Goal: Task Accomplishment & Management: Manage account settings

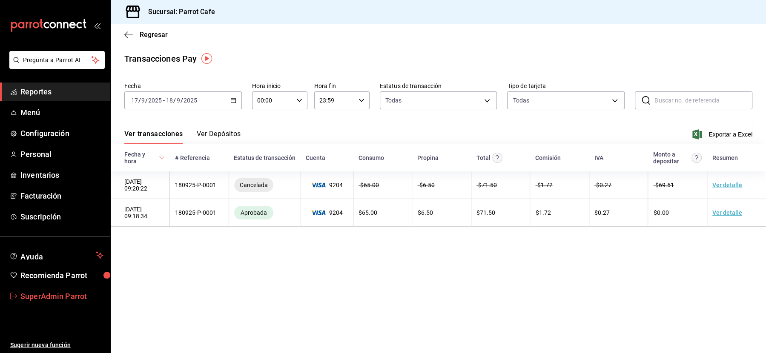
click at [48, 300] on span "SuperAdmin Parrot" at bounding box center [61, 296] width 83 height 11
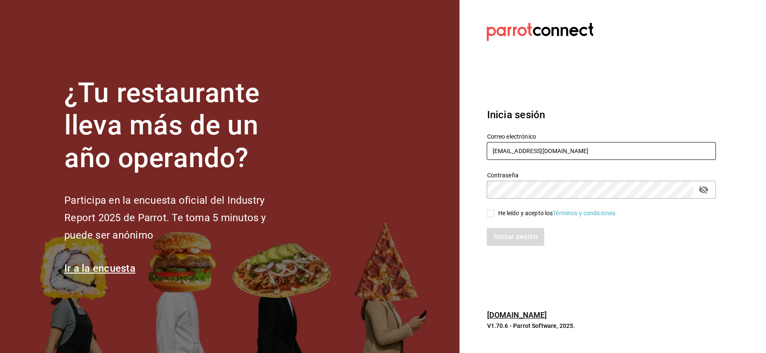
click at [609, 154] on input "[EMAIL_ADDRESS][DOMAIN_NAME]" at bounding box center [601, 151] width 229 height 18
paste input "ream@centrito"
click at [609, 154] on input "cream@centrito.com" at bounding box center [601, 151] width 229 height 18
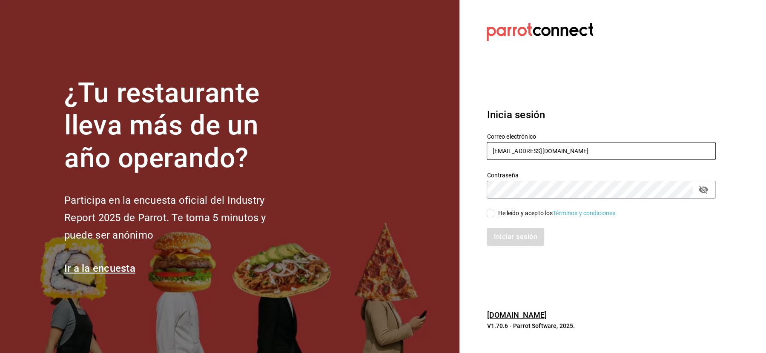
type input "cream@centrito.com"
drag, startPoint x: 513, startPoint y: 213, endPoint x: 513, endPoint y: 222, distance: 9.4
click at [513, 213] on div "He leído y acepto los Términos y condiciones." at bounding box center [557, 213] width 119 height 9
click at [494, 213] on input "He leído y acepto los Términos y condiciones." at bounding box center [491, 214] width 8 height 8
checkbox input "true"
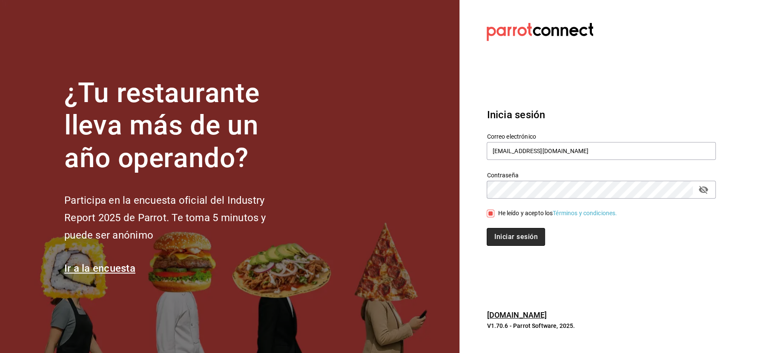
click at [511, 240] on button "Iniciar sesión" at bounding box center [516, 237] width 58 height 18
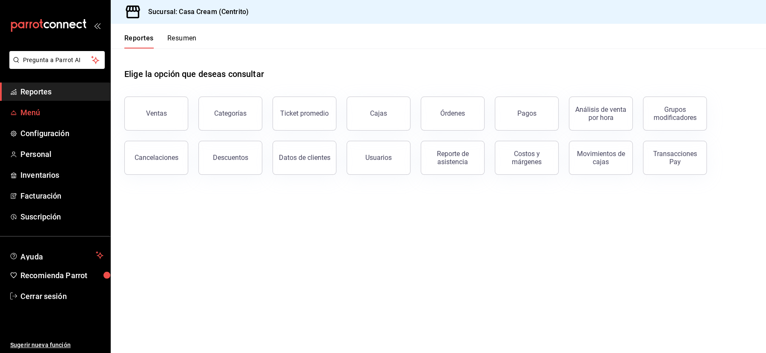
click at [52, 107] on span "Menú" at bounding box center [61, 112] width 83 height 11
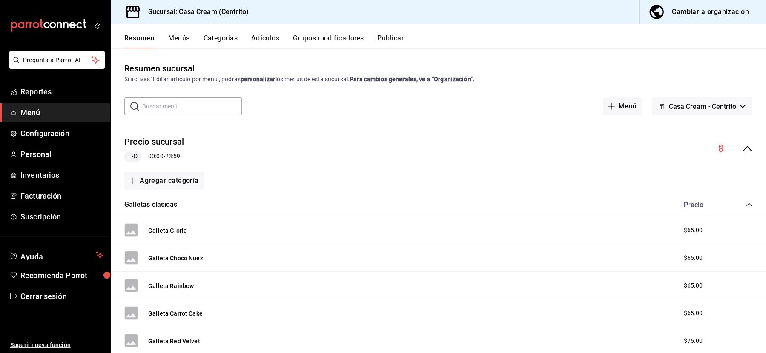
click at [181, 42] on button "Menús" at bounding box center [178, 41] width 21 height 14
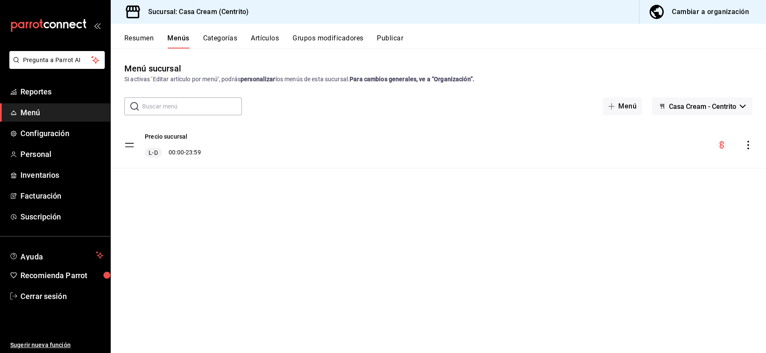
click at [749, 145] on icon "actions" at bounding box center [748, 145] width 2 height 9
drag, startPoint x: 697, startPoint y: 160, endPoint x: 687, endPoint y: 121, distance: 40.9
click at [687, 121] on div "Editar Duplicar Previsualizar Eliminar solo menú Eliminar menú y contenido rela…" at bounding box center [383, 176] width 766 height 353
click at [648, 189] on li "Duplicar" at bounding box center [673, 182] width 133 height 17
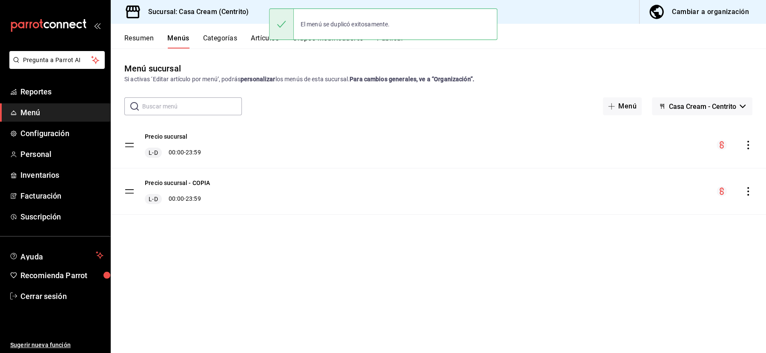
click at [745, 194] on icon "actions" at bounding box center [748, 191] width 9 height 9
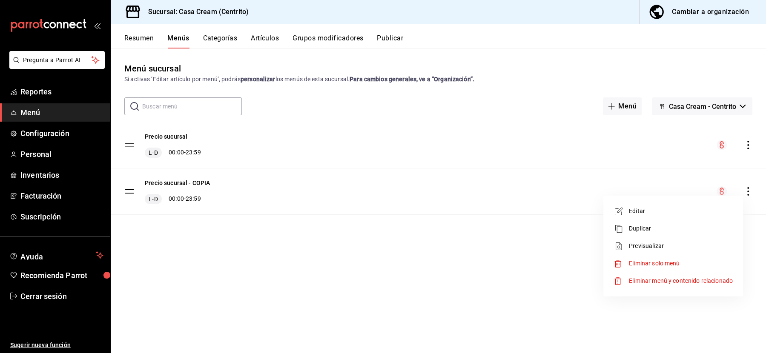
click at [645, 281] on span "Eliminar menú y contenido relacionado" at bounding box center [681, 281] width 104 height 7
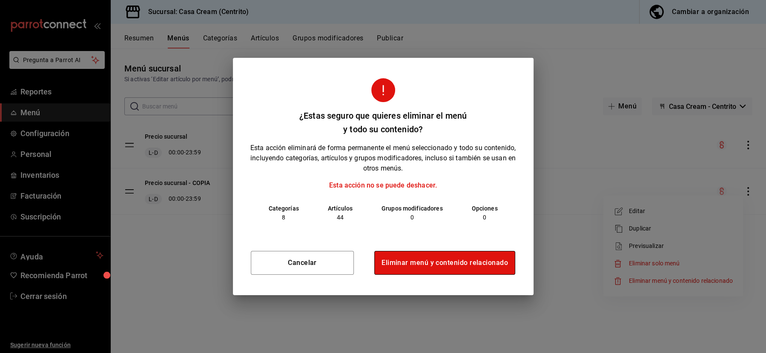
click at [490, 262] on button "Eliminar menú y contenido relacionado" at bounding box center [444, 263] width 141 height 24
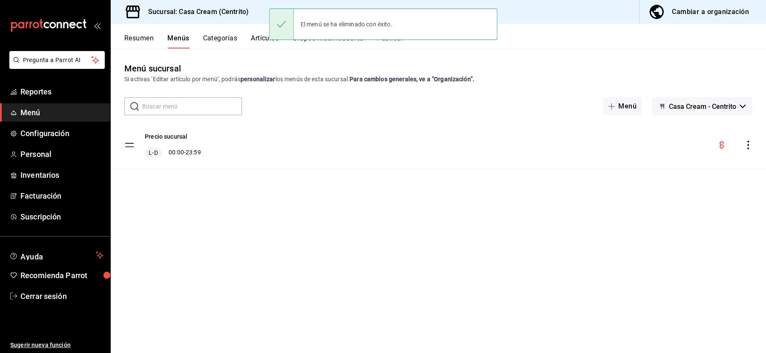
click at [748, 145] on icon "actions" at bounding box center [748, 145] width 2 height 9
click at [682, 196] on span "Previsualizar" at bounding box center [681, 199] width 104 height 9
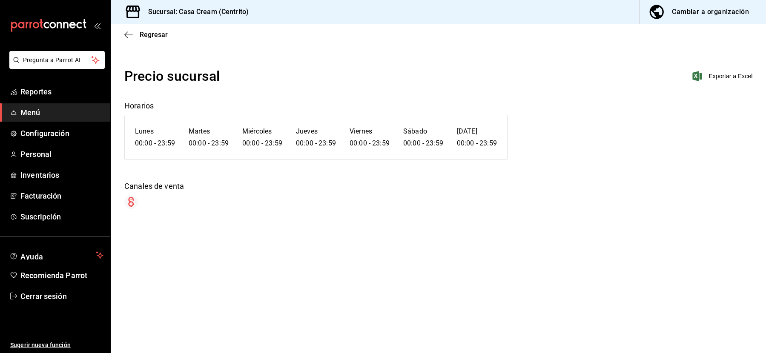
click at [161, 37] on span "Regresar" at bounding box center [154, 35] width 28 height 8
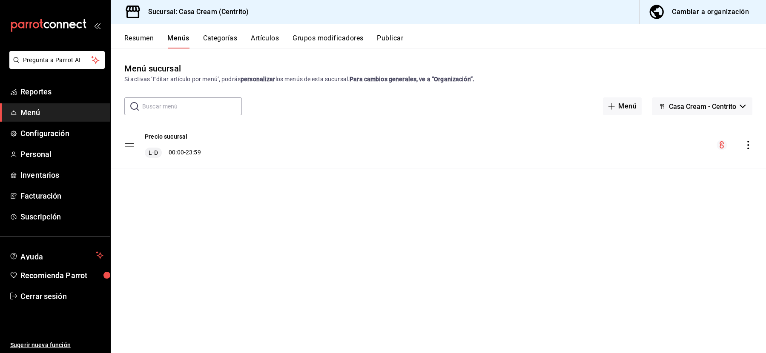
click at [219, 37] on button "Categorías" at bounding box center [220, 41] width 34 height 14
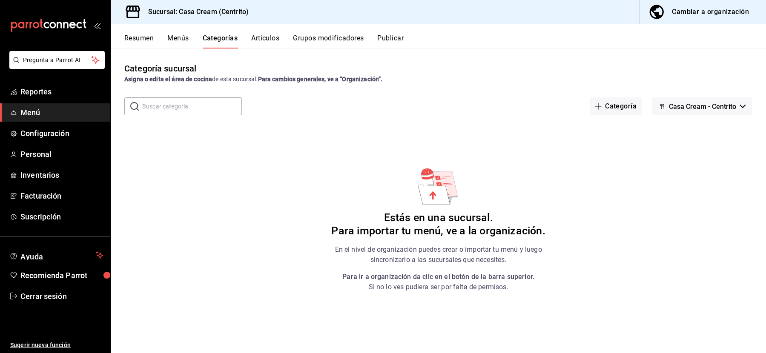
click at [275, 41] on button "Artículos" at bounding box center [265, 41] width 28 height 14
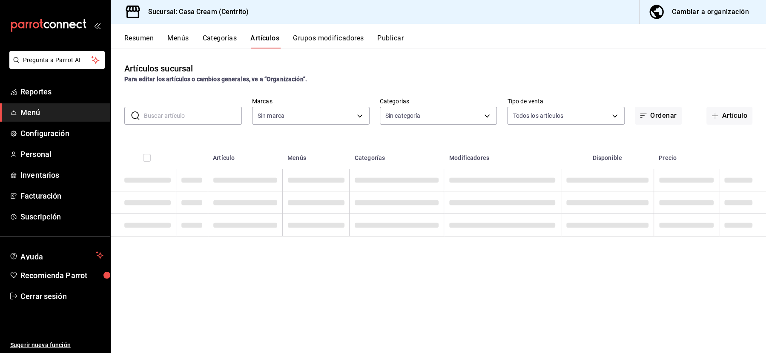
type input "e19e1976-7cff-44a0-a5f3-10042454814c"
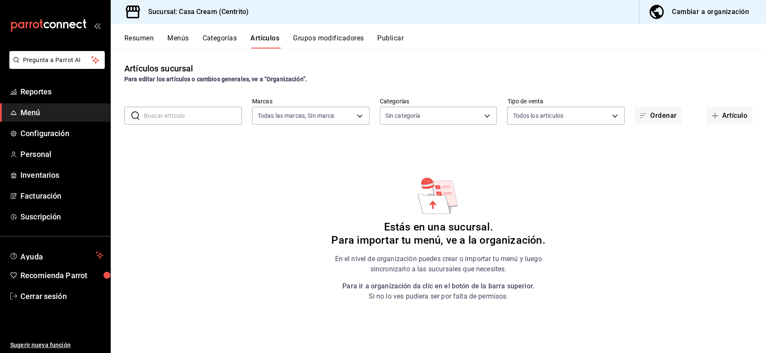
click at [331, 40] on button "Grupos modificadores" at bounding box center [328, 41] width 71 height 14
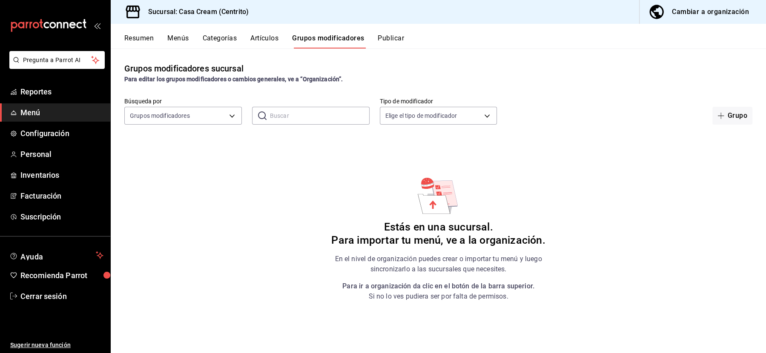
click at [141, 40] on button "Resumen" at bounding box center [138, 41] width 29 height 14
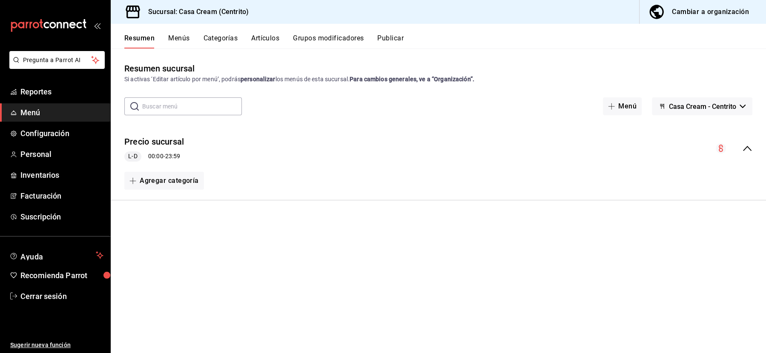
click at [706, 108] on span "Casa Cream - Centrito" at bounding box center [702, 107] width 67 height 8
click at [492, 140] on div at bounding box center [383, 176] width 766 height 353
click at [176, 41] on button "Menús" at bounding box center [178, 41] width 21 height 14
click at [750, 147] on icon "actions" at bounding box center [748, 145] width 9 height 9
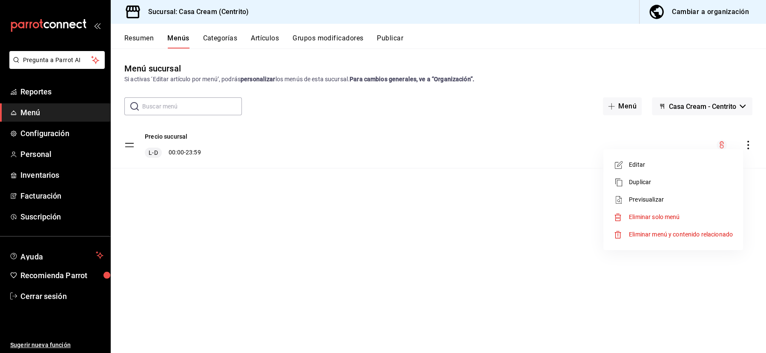
click at [711, 23] on div at bounding box center [383, 176] width 766 height 353
click at [706, 12] on body "Pregunta a Parrot AI Reportes Menú Configuración Personal Inventarios Facturaci…" at bounding box center [383, 176] width 766 height 353
click at [680, 19] on button "Cambiar a organización" at bounding box center [700, 12] width 120 height 24
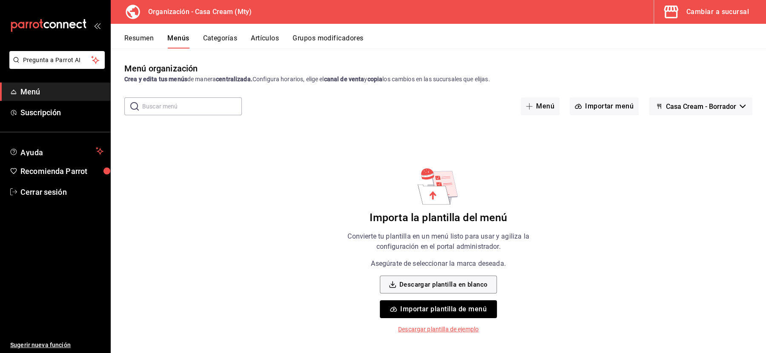
click at [257, 37] on button "Artículos" at bounding box center [265, 41] width 28 height 14
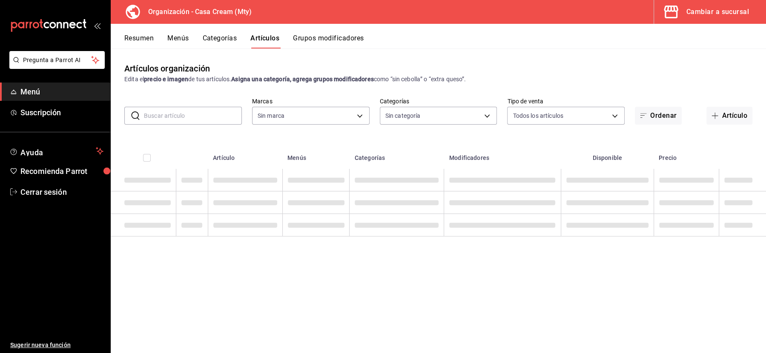
type input "d96b9457-9743-42e5-b647-aba0be67e353"
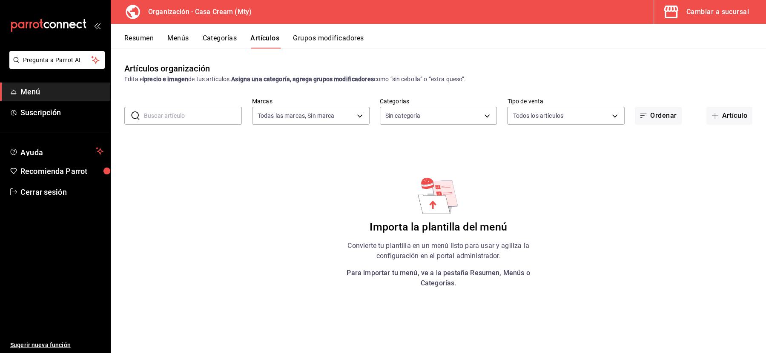
click at [218, 41] on button "Categorías" at bounding box center [220, 41] width 34 height 14
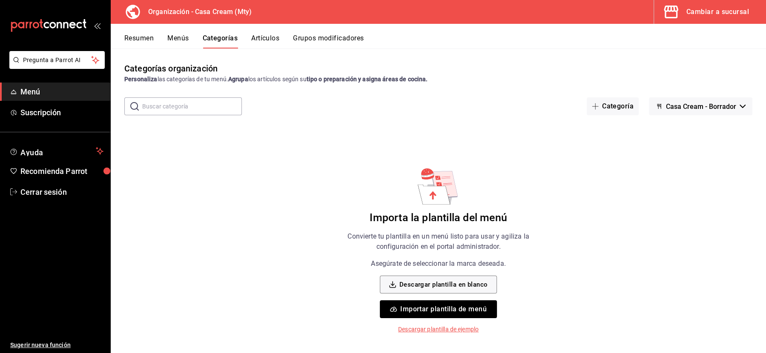
click at [139, 40] on button "Resumen" at bounding box center [138, 41] width 29 height 14
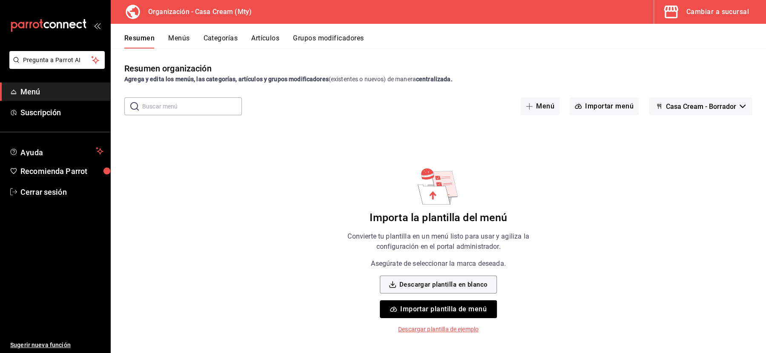
click at [728, 15] on div "Cambiar a sucursal" at bounding box center [717, 12] width 63 height 12
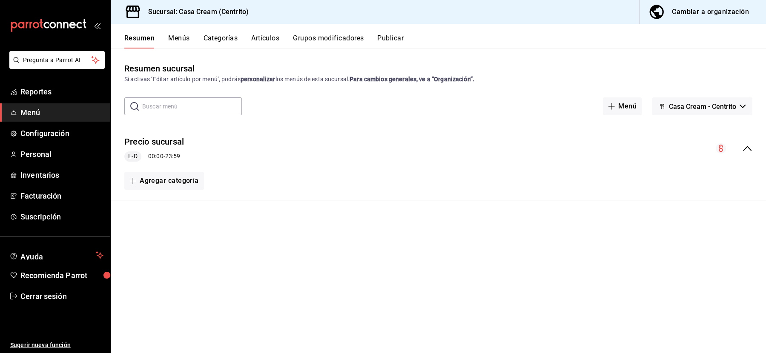
click at [178, 39] on button "Menús" at bounding box center [178, 41] width 21 height 14
click at [753, 147] on div "Precio sucursal L-D 00:00 - 23:59" at bounding box center [438, 145] width 655 height 46
click at [749, 143] on icon "actions" at bounding box center [748, 145] width 9 height 9
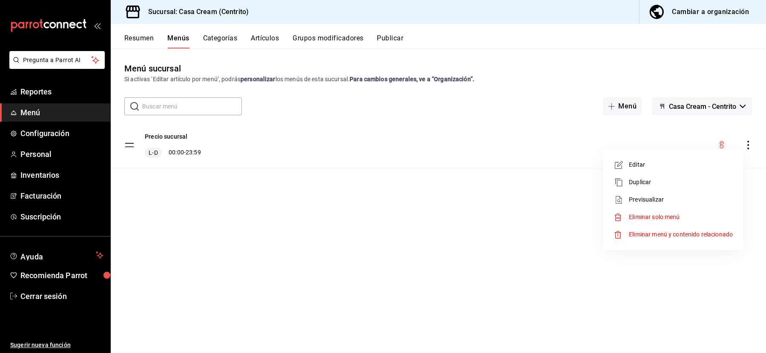
click at [705, 198] on span "Previsualizar" at bounding box center [681, 199] width 104 height 9
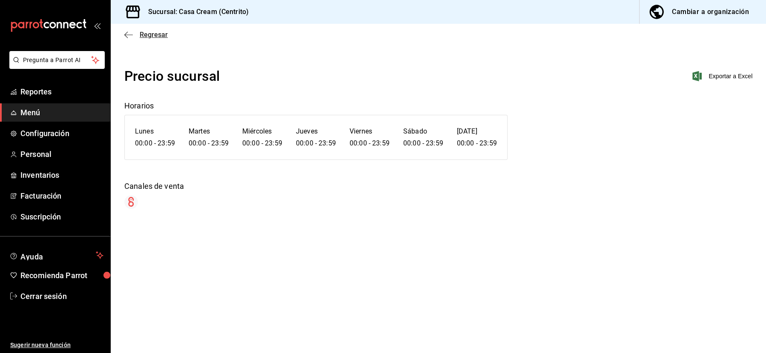
click at [149, 34] on span "Regresar" at bounding box center [154, 35] width 28 height 8
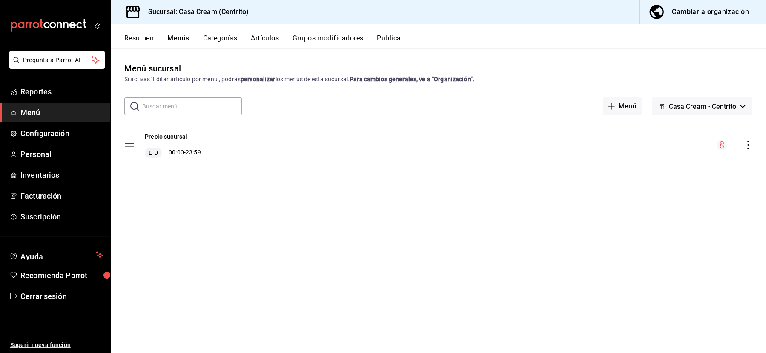
click at [227, 34] on button "Categorías" at bounding box center [220, 41] width 34 height 14
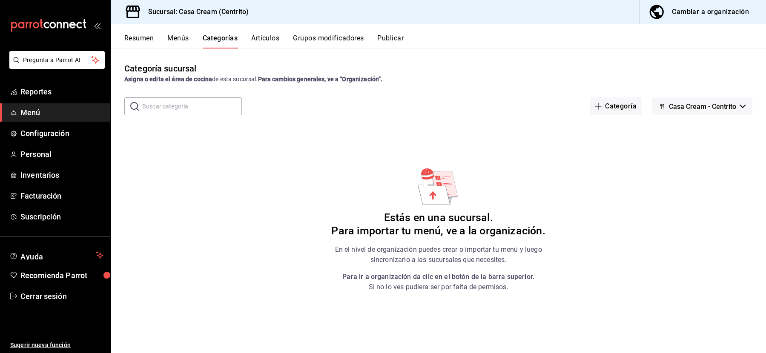
click at [263, 39] on button "Artículos" at bounding box center [265, 41] width 28 height 14
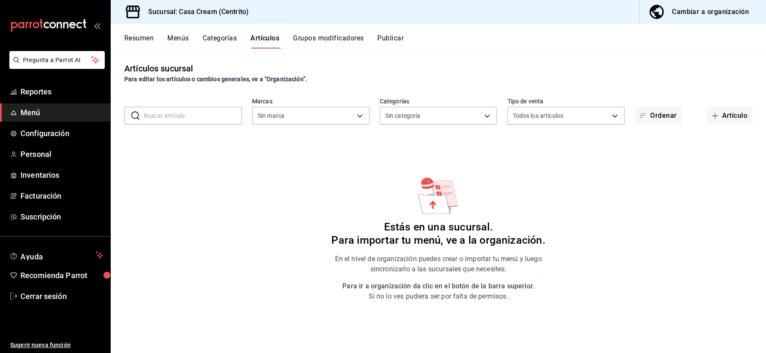
type input "e19e1976-7cff-44a0-a5f3-10042454814c"
click at [301, 43] on button "Grupos modificadores" at bounding box center [328, 41] width 71 height 14
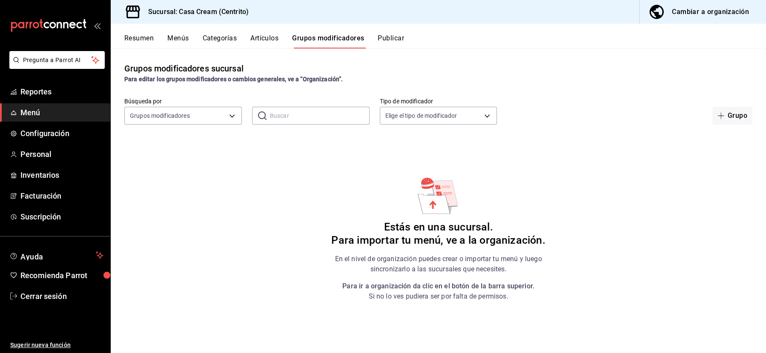
click at [179, 41] on button "Menús" at bounding box center [177, 41] width 21 height 14
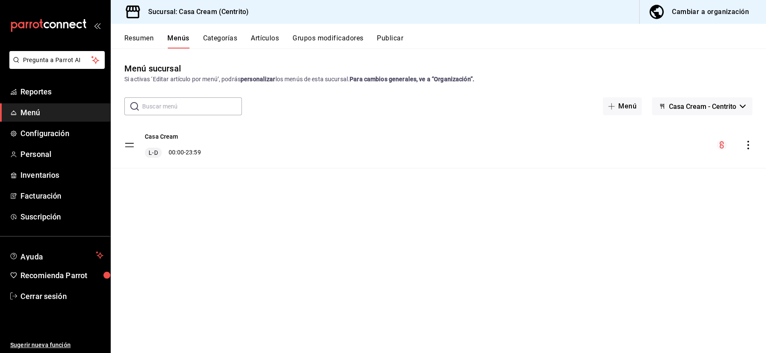
click at [746, 146] on icon "actions" at bounding box center [748, 145] width 9 height 9
click at [680, 194] on li "Previsualizar" at bounding box center [673, 199] width 133 height 17
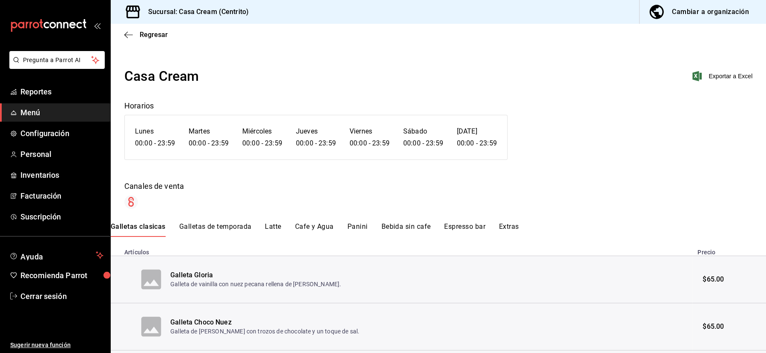
click at [233, 226] on button "Galletas de temporada" at bounding box center [215, 230] width 72 height 14
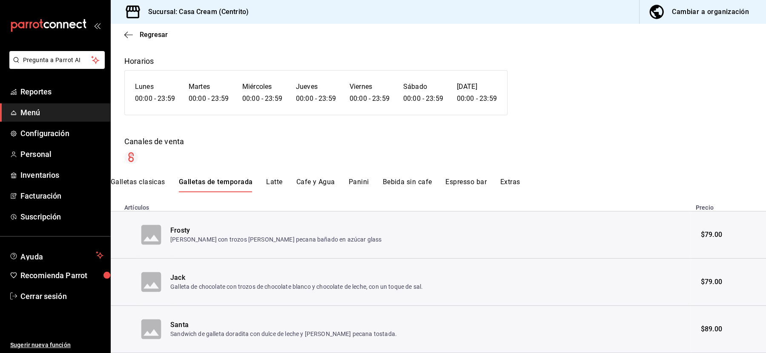
scroll to position [58, 0]
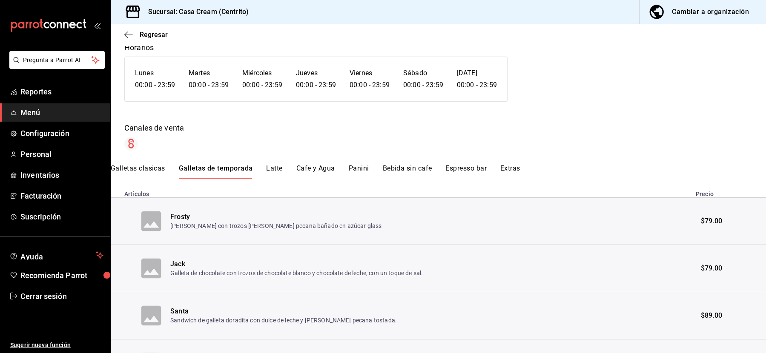
click at [270, 172] on button "Latte" at bounding box center [274, 171] width 16 height 14
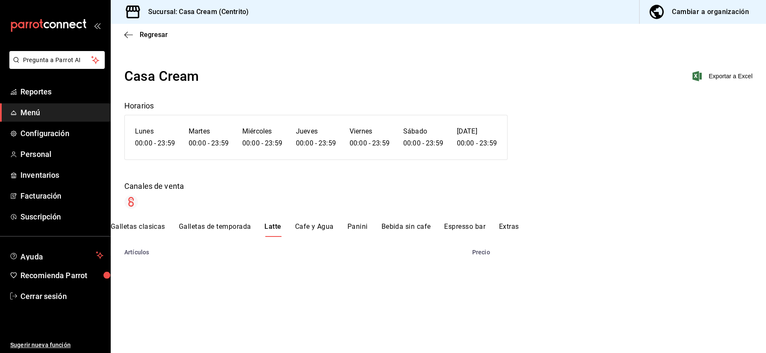
scroll to position [0, 0]
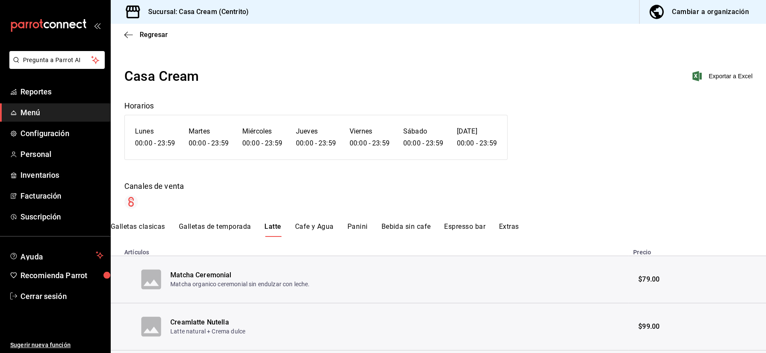
click at [314, 230] on button "Cafe y Agua" at bounding box center [314, 230] width 39 height 14
click at [367, 228] on div "Galletas clasicas Galletas de temporada Latte Cafe y Agua Panini Bebida sin caf…" at bounding box center [438, 230] width 655 height 14
click at [356, 225] on button "Panini" at bounding box center [358, 230] width 20 height 14
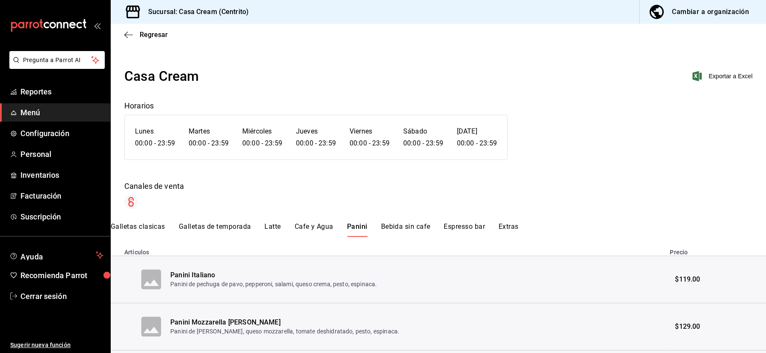
click at [386, 226] on button "Bebida sin cafe" at bounding box center [405, 230] width 49 height 14
click at [464, 228] on button "Espresso bar" at bounding box center [465, 230] width 41 height 14
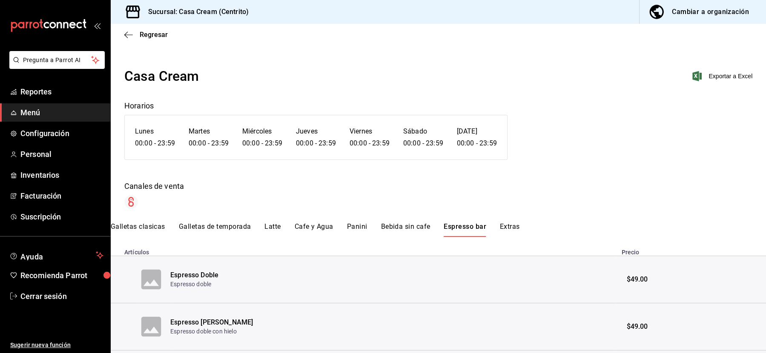
click at [500, 228] on button "Extras" at bounding box center [510, 230] width 20 height 14
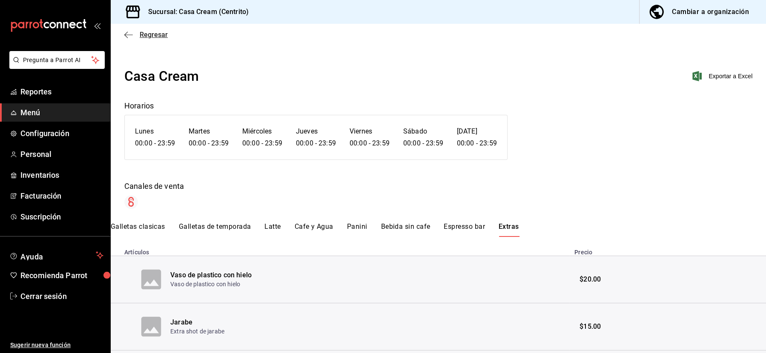
click at [155, 34] on span "Regresar" at bounding box center [154, 35] width 28 height 8
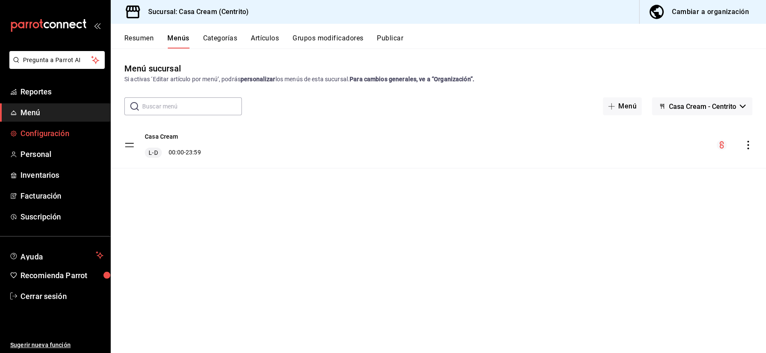
click at [49, 127] on link "Configuración" at bounding box center [55, 133] width 110 height 18
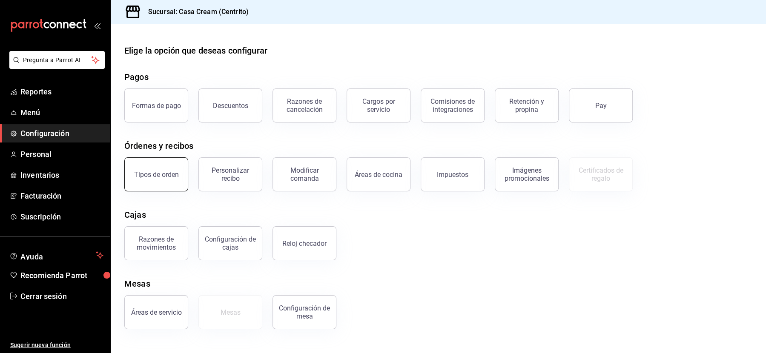
click at [165, 177] on div "Tipos de orden" at bounding box center [156, 175] width 45 height 8
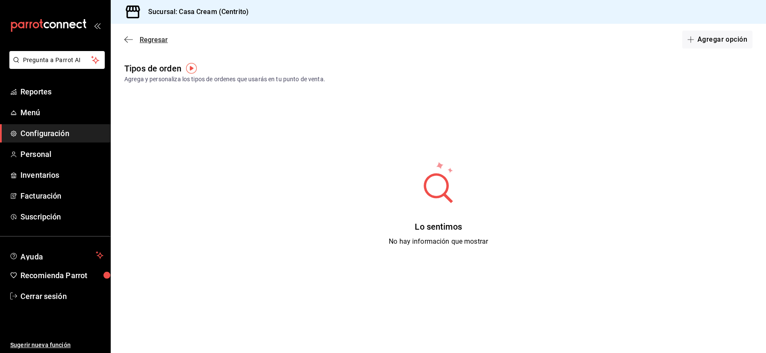
click at [151, 40] on span "Regresar" at bounding box center [154, 40] width 28 height 8
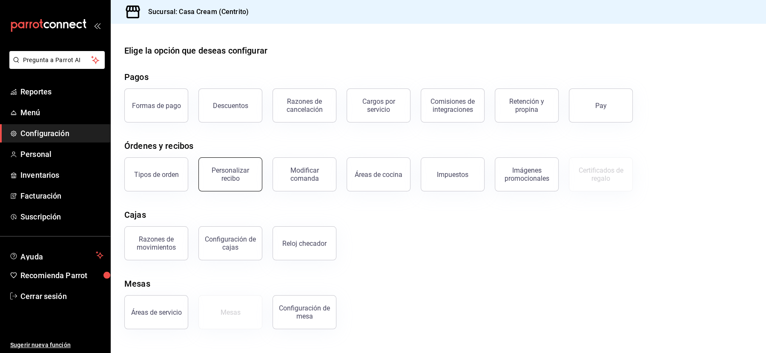
click at [227, 179] on div "Personalizar recibo" at bounding box center [230, 174] width 53 height 16
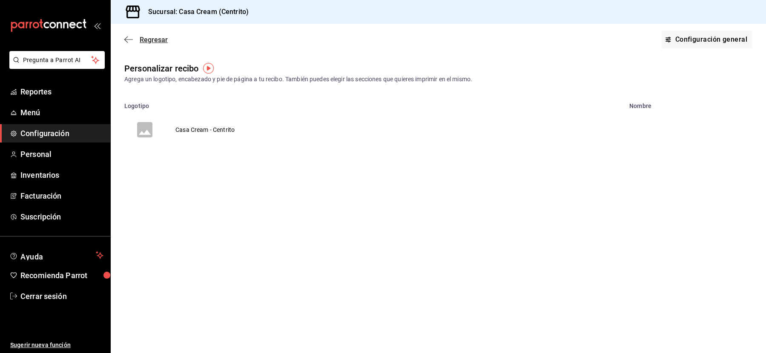
click at [152, 38] on span "Regresar" at bounding box center [154, 40] width 28 height 8
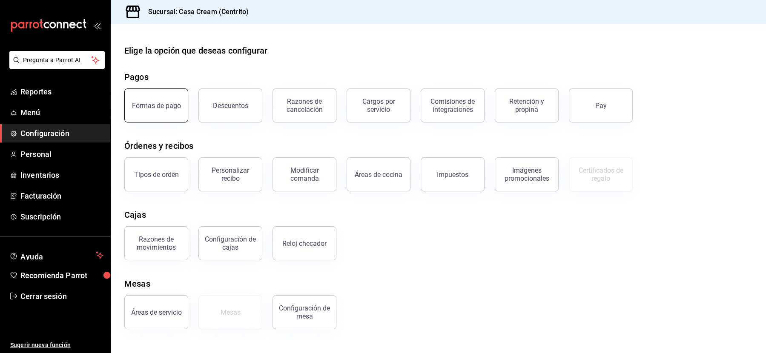
click at [150, 112] on button "Formas de pago" at bounding box center [156, 106] width 64 height 34
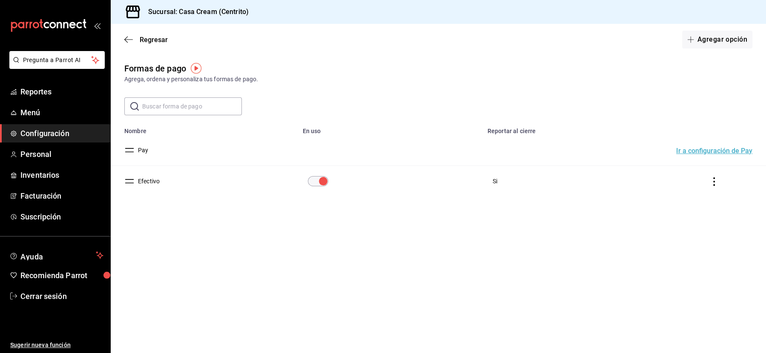
click at [153, 46] on div "Regresar Agregar opción" at bounding box center [438, 40] width 655 height 32
click at [152, 36] on span "Regresar" at bounding box center [154, 40] width 28 height 8
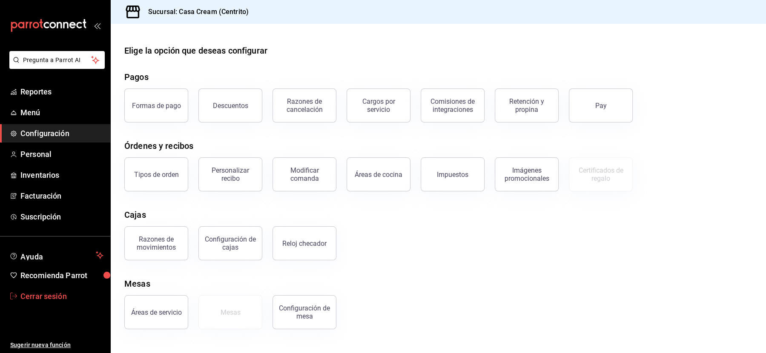
click at [31, 298] on span "Cerrar sesión" at bounding box center [61, 296] width 83 height 11
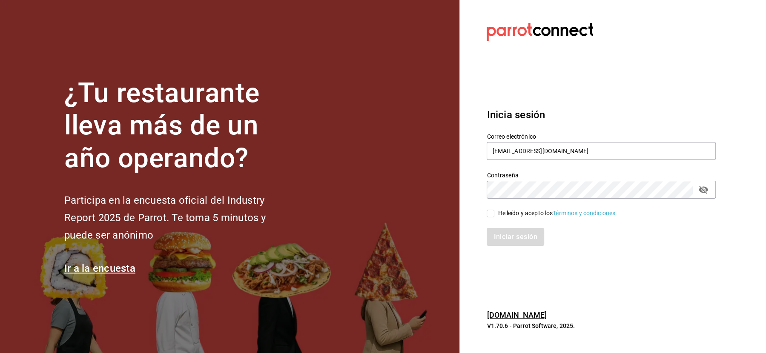
click at [505, 213] on div "He leído y acepto los Términos y condiciones." at bounding box center [557, 213] width 119 height 9
click at [494, 213] on input "He leído y acepto los Términos y condiciones." at bounding box center [491, 214] width 8 height 8
checkbox input "true"
click at [505, 237] on button "Iniciar sesión" at bounding box center [516, 237] width 58 height 18
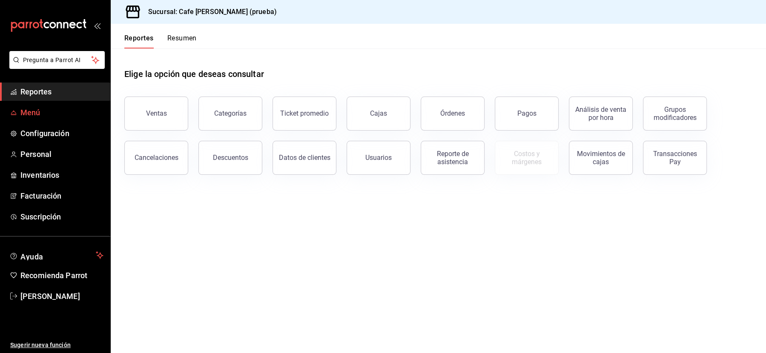
click at [20, 114] on span "Menú" at bounding box center [61, 112] width 83 height 11
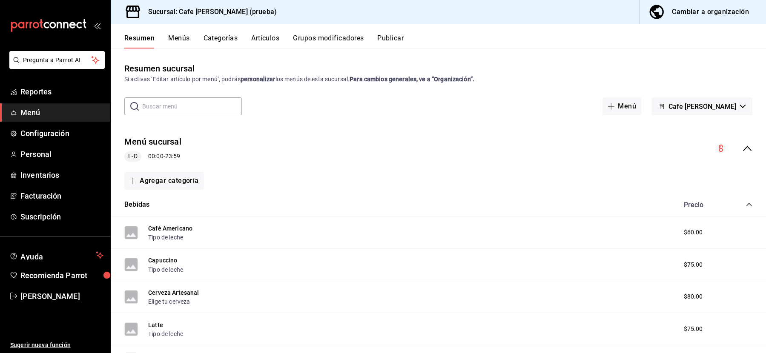
click at [178, 37] on button "Menús" at bounding box center [178, 41] width 21 height 14
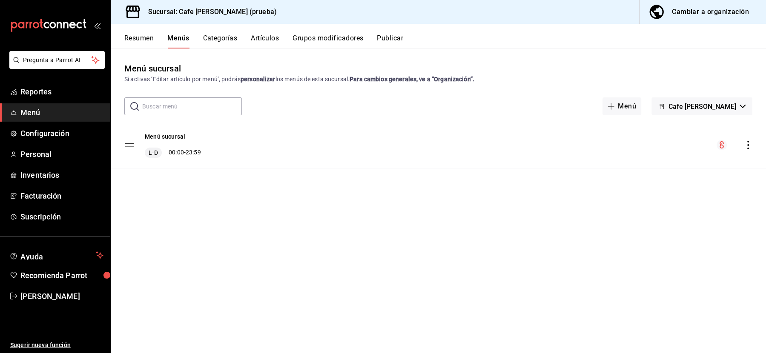
click at [720, 9] on div "Cambiar a organización" at bounding box center [710, 12] width 77 height 12
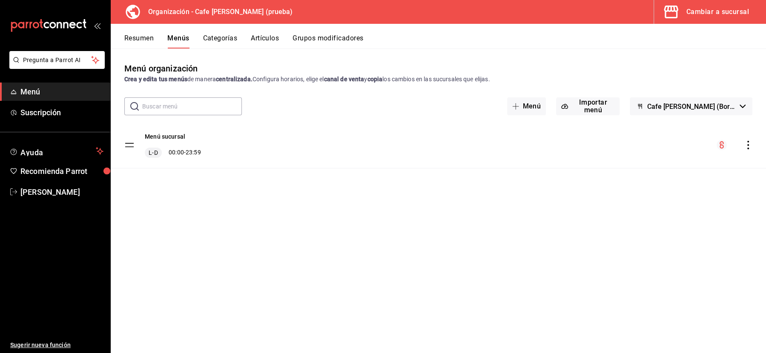
click at [744, 147] on icon "actions" at bounding box center [748, 145] width 9 height 9
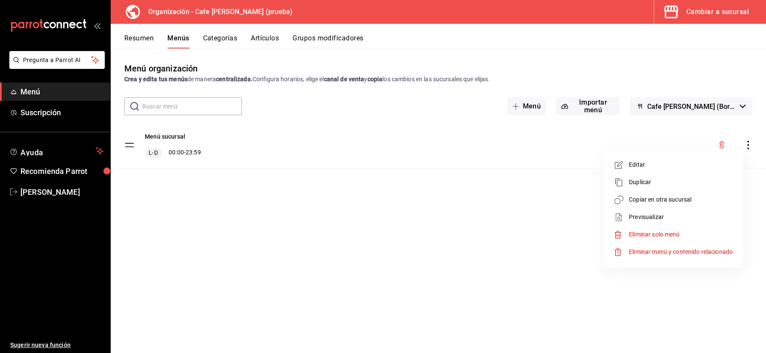
click at [641, 184] on span "Duplicar" at bounding box center [681, 182] width 104 height 9
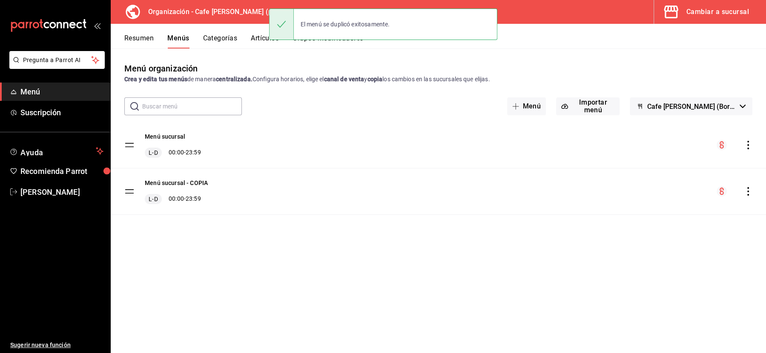
click at [750, 192] on icon "actions" at bounding box center [748, 191] width 9 height 9
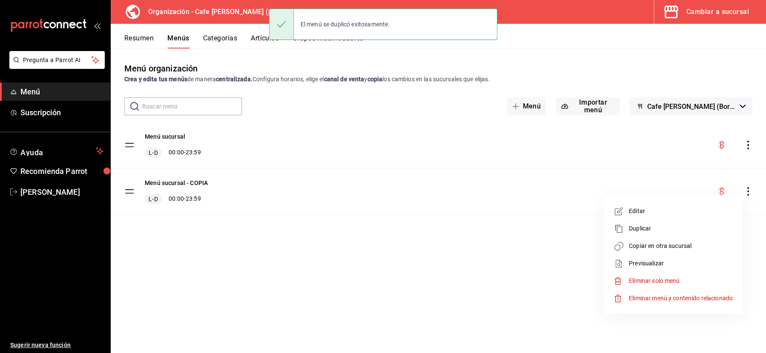
click at [650, 296] on span "Eliminar menú y contenido relacionado" at bounding box center [681, 298] width 104 height 7
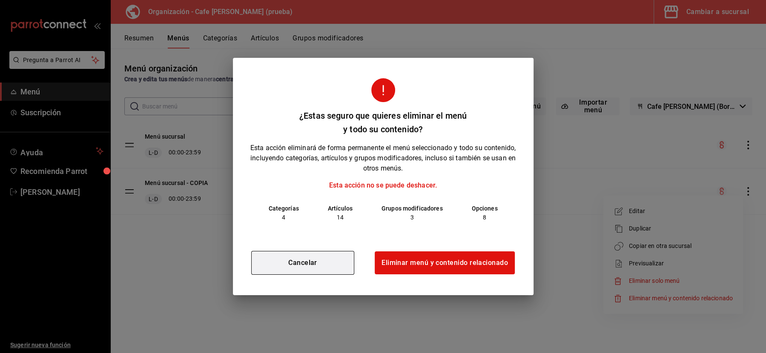
click at [327, 261] on button "Cancelar" at bounding box center [302, 263] width 103 height 24
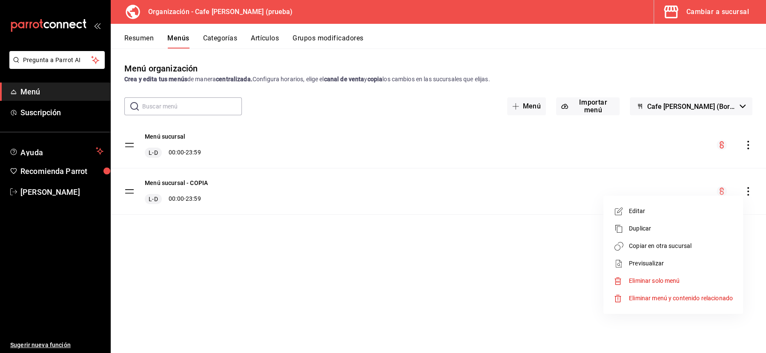
click at [669, 283] on span "Eliminar solo menú" at bounding box center [654, 281] width 51 height 7
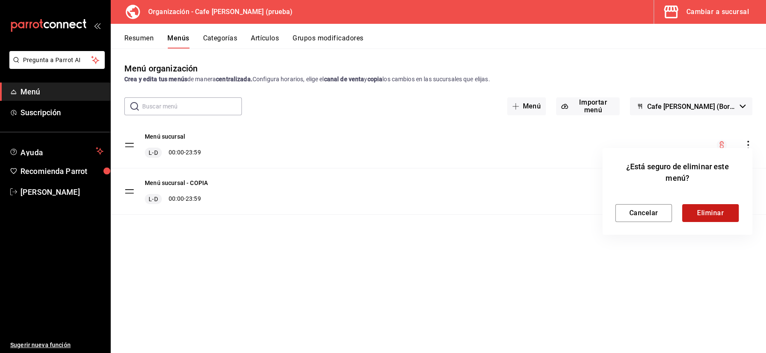
click at [704, 212] on button "Eliminar" at bounding box center [710, 213] width 57 height 18
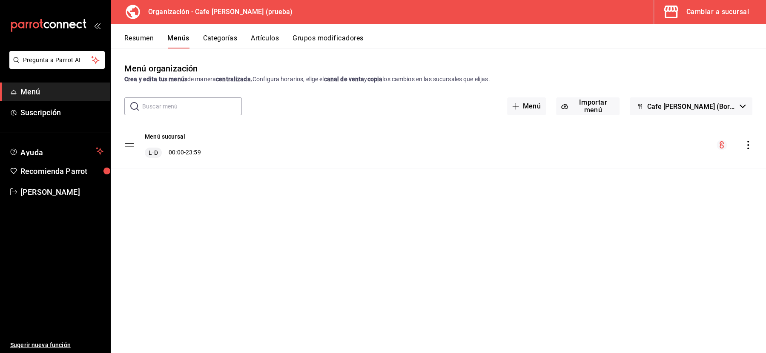
click at [748, 143] on icon "actions" at bounding box center [748, 145] width 9 height 9
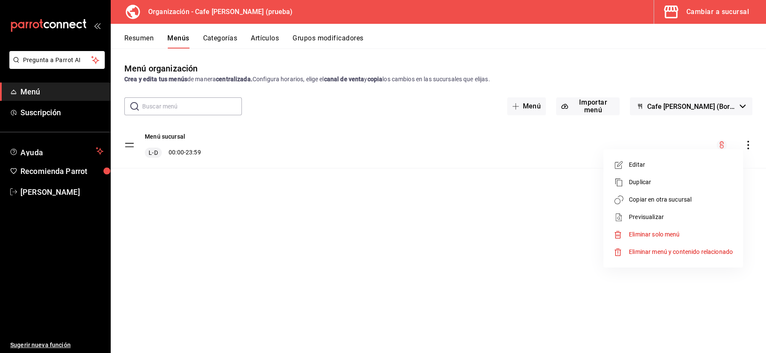
click at [650, 178] on li "Duplicar" at bounding box center [673, 182] width 133 height 17
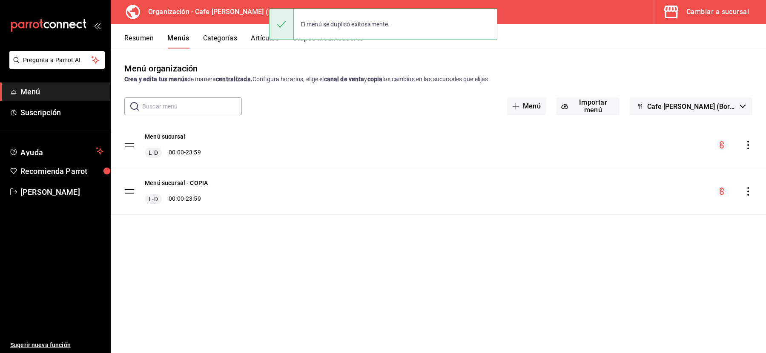
click at [750, 189] on icon "actions" at bounding box center [748, 191] width 9 height 9
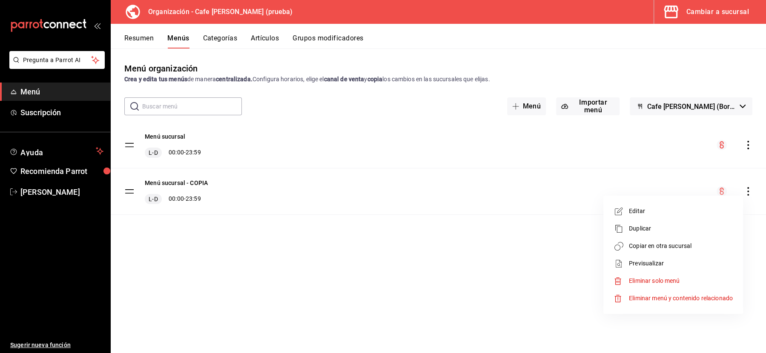
click at [656, 281] on span "Eliminar solo menú" at bounding box center [654, 281] width 51 height 7
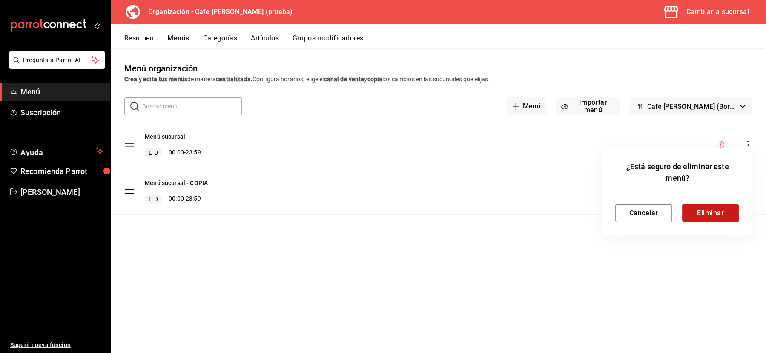
click at [718, 208] on button "Eliminar" at bounding box center [710, 213] width 57 height 18
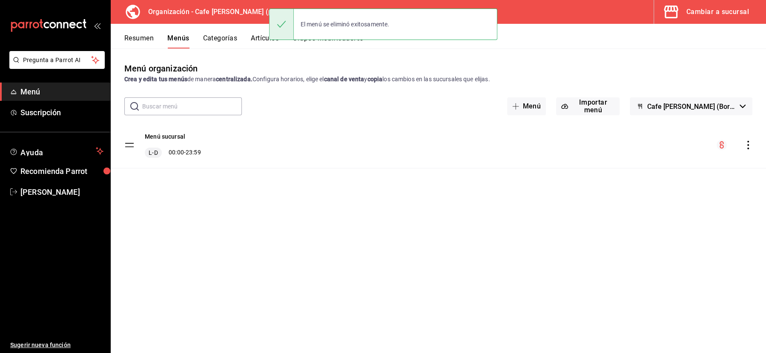
click at [709, 9] on div "Cambiar a sucursal" at bounding box center [717, 12] width 63 height 12
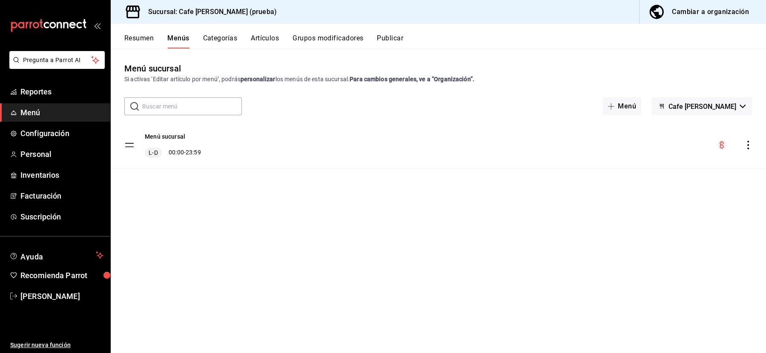
click at [750, 141] on icon "actions" at bounding box center [748, 145] width 9 height 9
click at [662, 180] on span "Duplicar" at bounding box center [681, 182] width 104 height 9
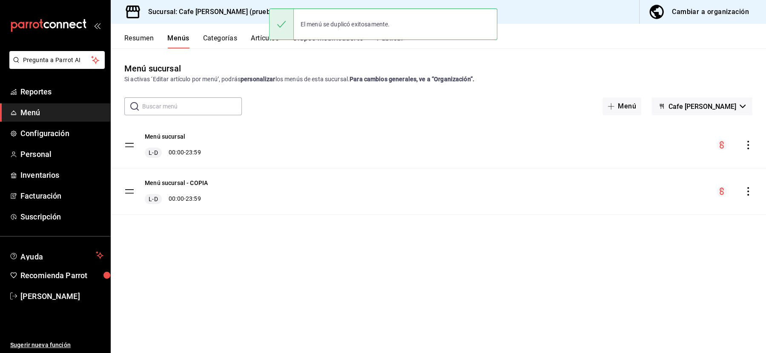
click at [748, 191] on icon "actions" at bounding box center [748, 191] width 2 height 9
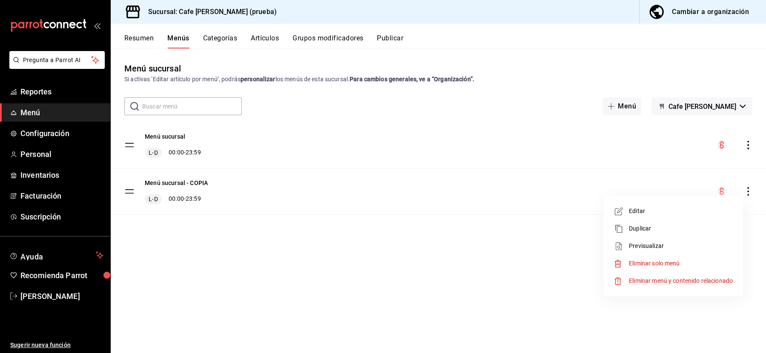
click at [649, 261] on span "Eliminar solo menú" at bounding box center [654, 263] width 51 height 7
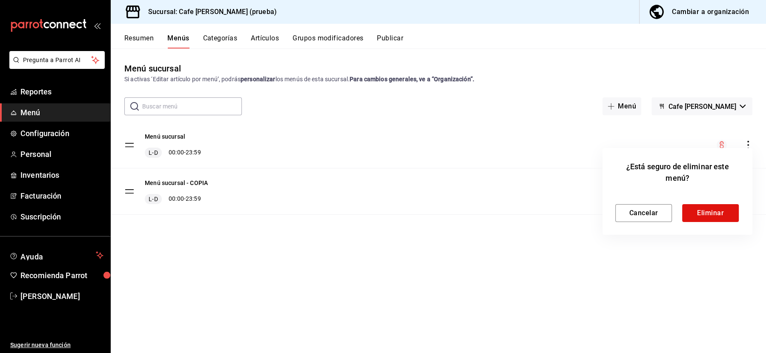
click at [717, 225] on div "¿Está seguro de eliminar este menú? Cancelar Eliminar" at bounding box center [678, 191] width 150 height 87
click at [717, 217] on button "Eliminar" at bounding box center [710, 213] width 57 height 18
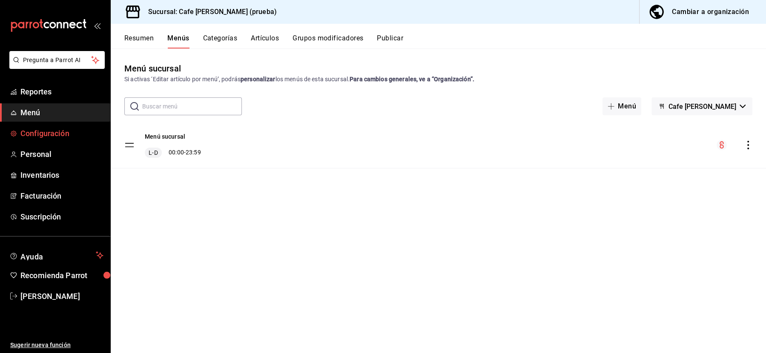
click at [43, 134] on span "Configuración" at bounding box center [61, 133] width 83 height 11
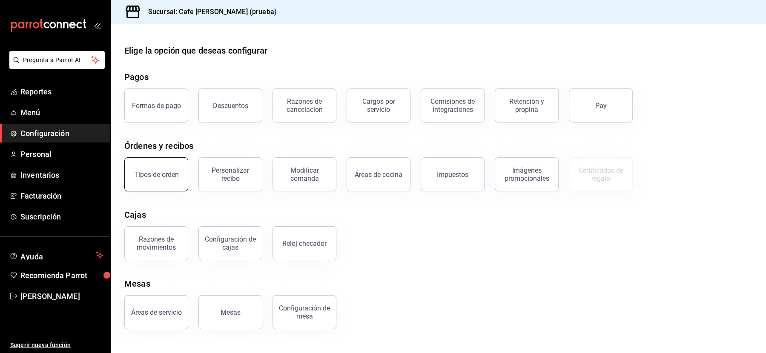
click at [150, 169] on button "Tipos de orden" at bounding box center [156, 175] width 64 height 34
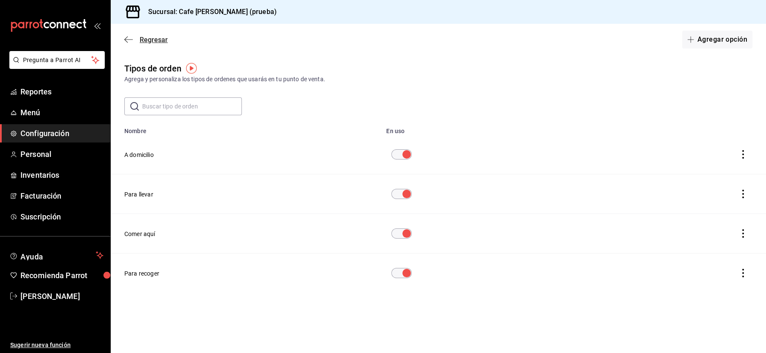
click at [147, 39] on span "Regresar" at bounding box center [154, 40] width 28 height 8
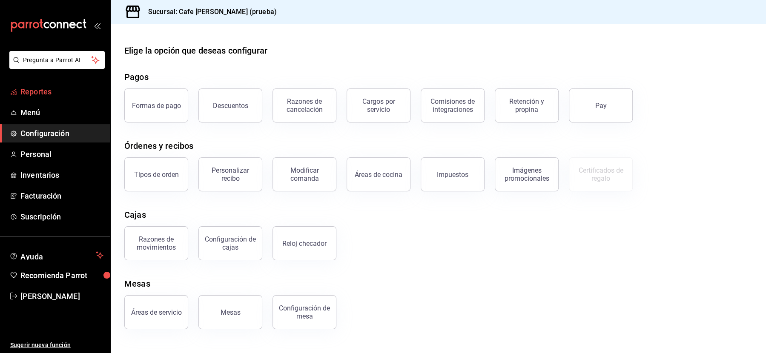
click at [40, 90] on span "Reportes" at bounding box center [61, 91] width 83 height 11
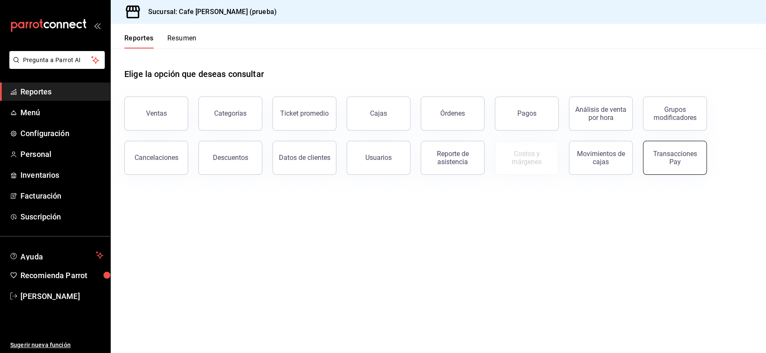
click at [651, 152] on div "Transacciones Pay" at bounding box center [675, 158] width 53 height 16
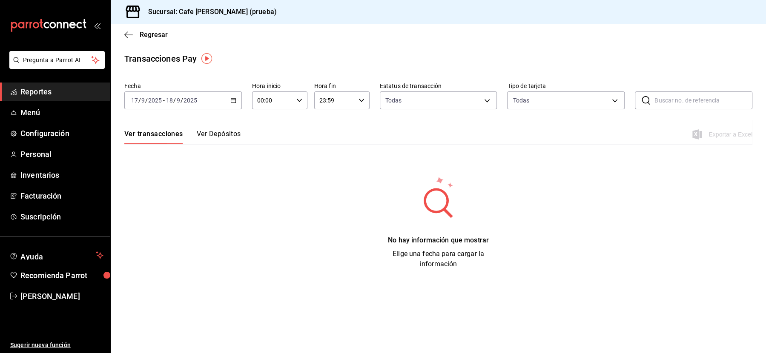
click at [212, 99] on div "[DATE] [DATE] - [DATE] [DATE]" at bounding box center [183, 101] width 118 height 18
click at [242, 54] on div "Transacciones Pay" at bounding box center [438, 58] width 628 height 13
click at [156, 34] on span "Regresar" at bounding box center [154, 35] width 28 height 8
